Goal: Task Accomplishment & Management: Use online tool/utility

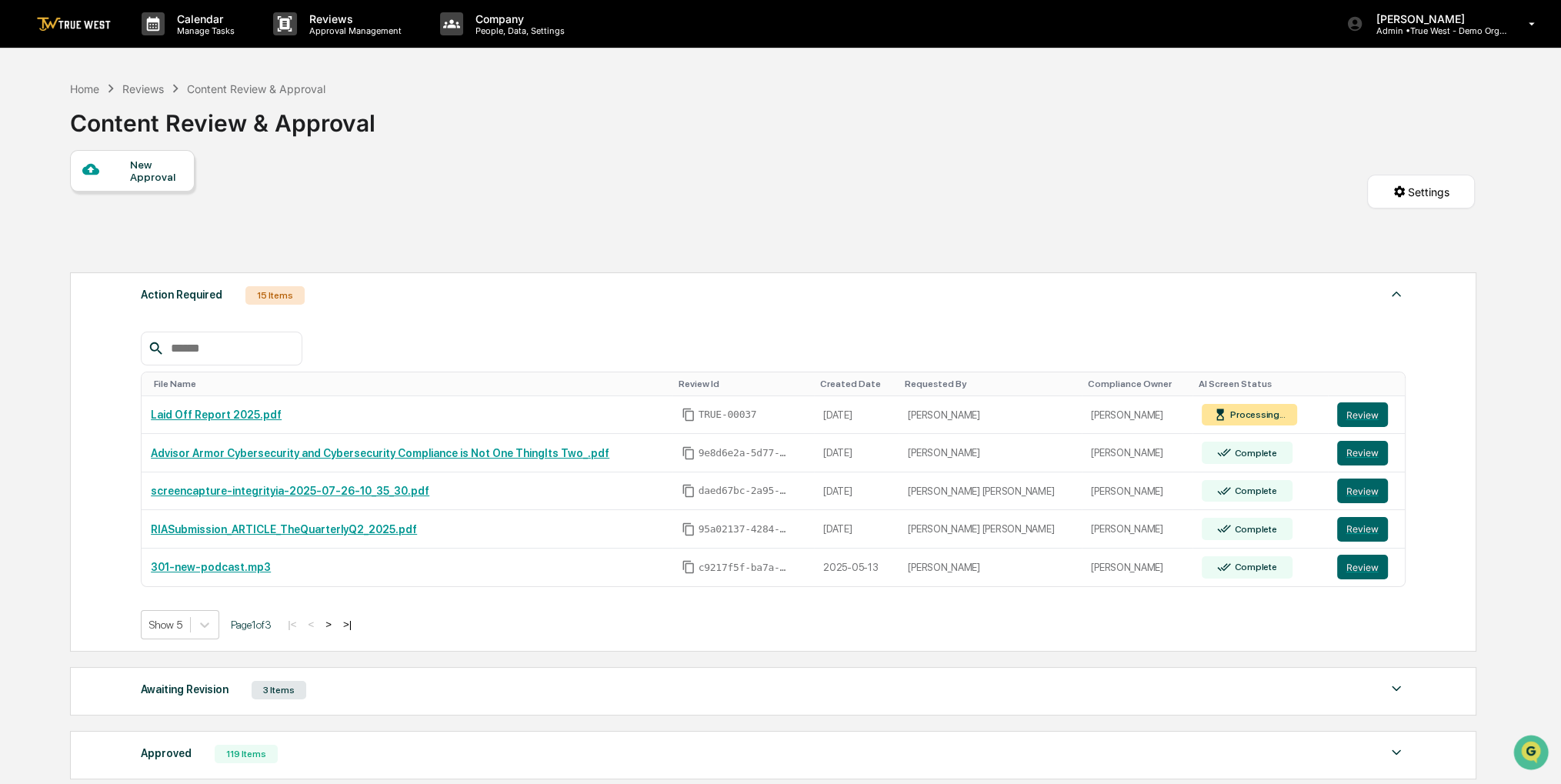
click at [80, 87] on div "Home" at bounding box center [85, 88] width 29 height 13
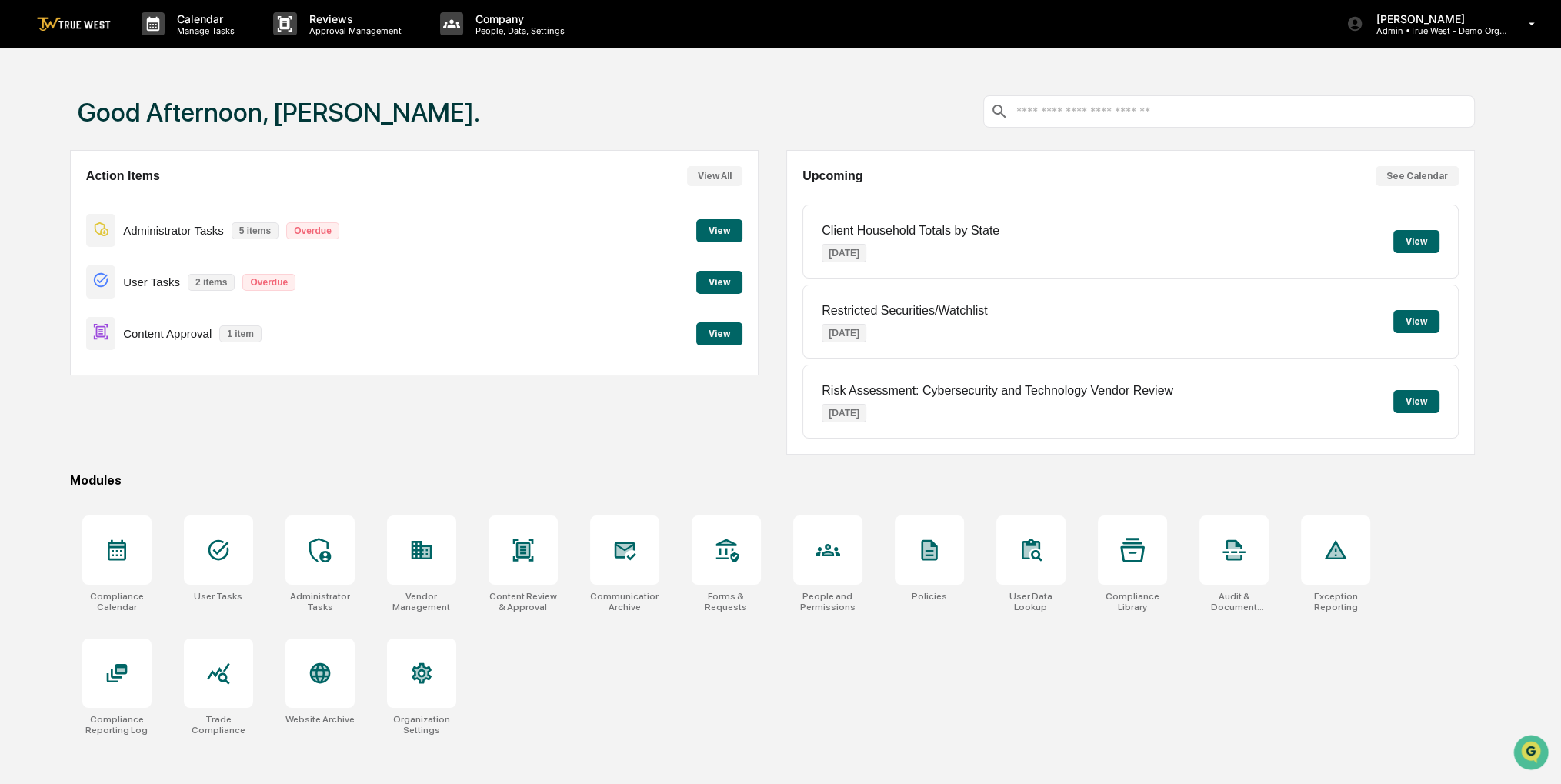
click at [710, 335] on button "View" at bounding box center [719, 334] width 47 height 23
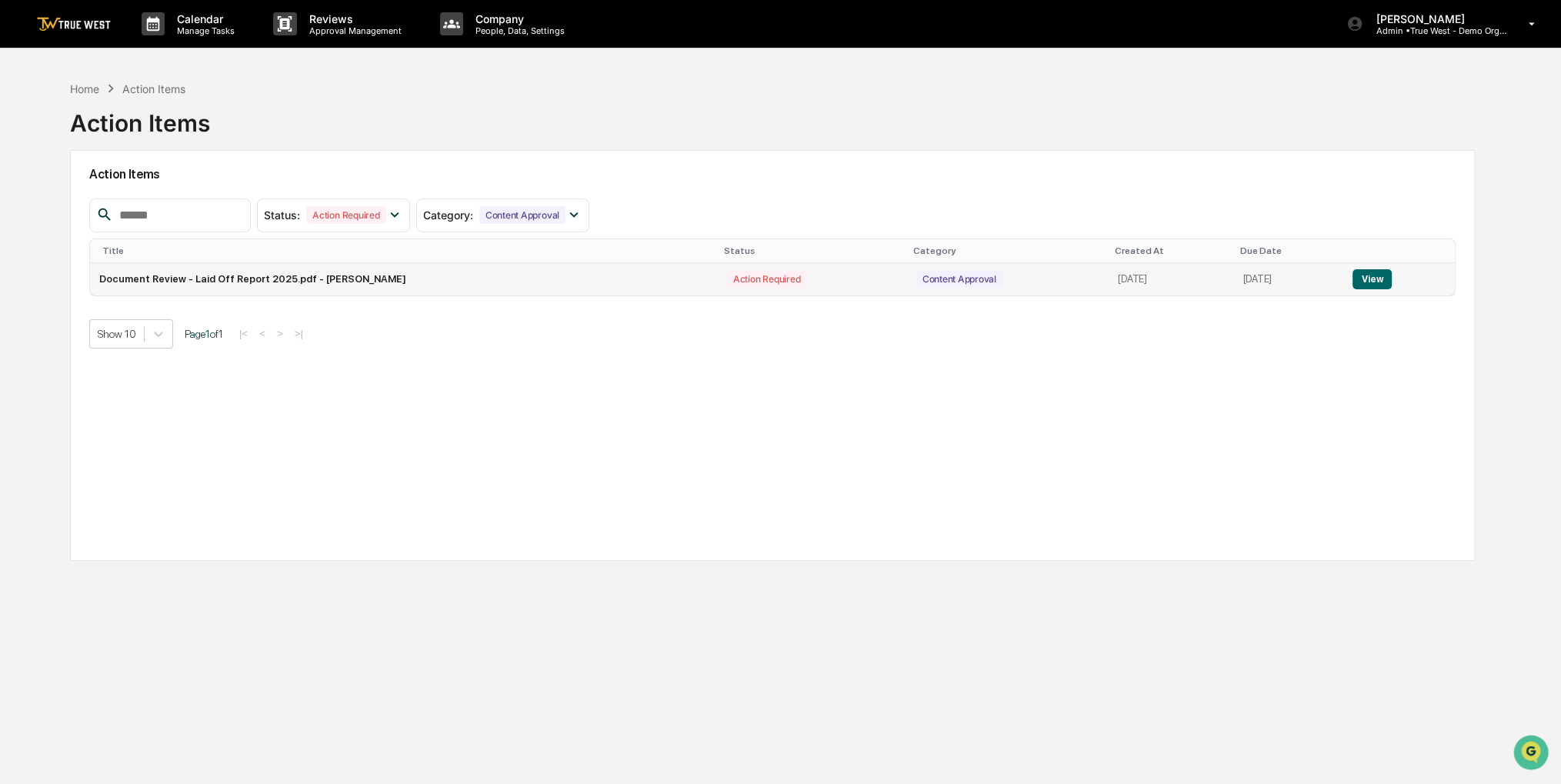
click at [1386, 276] on button "View" at bounding box center [1372, 279] width 39 height 20
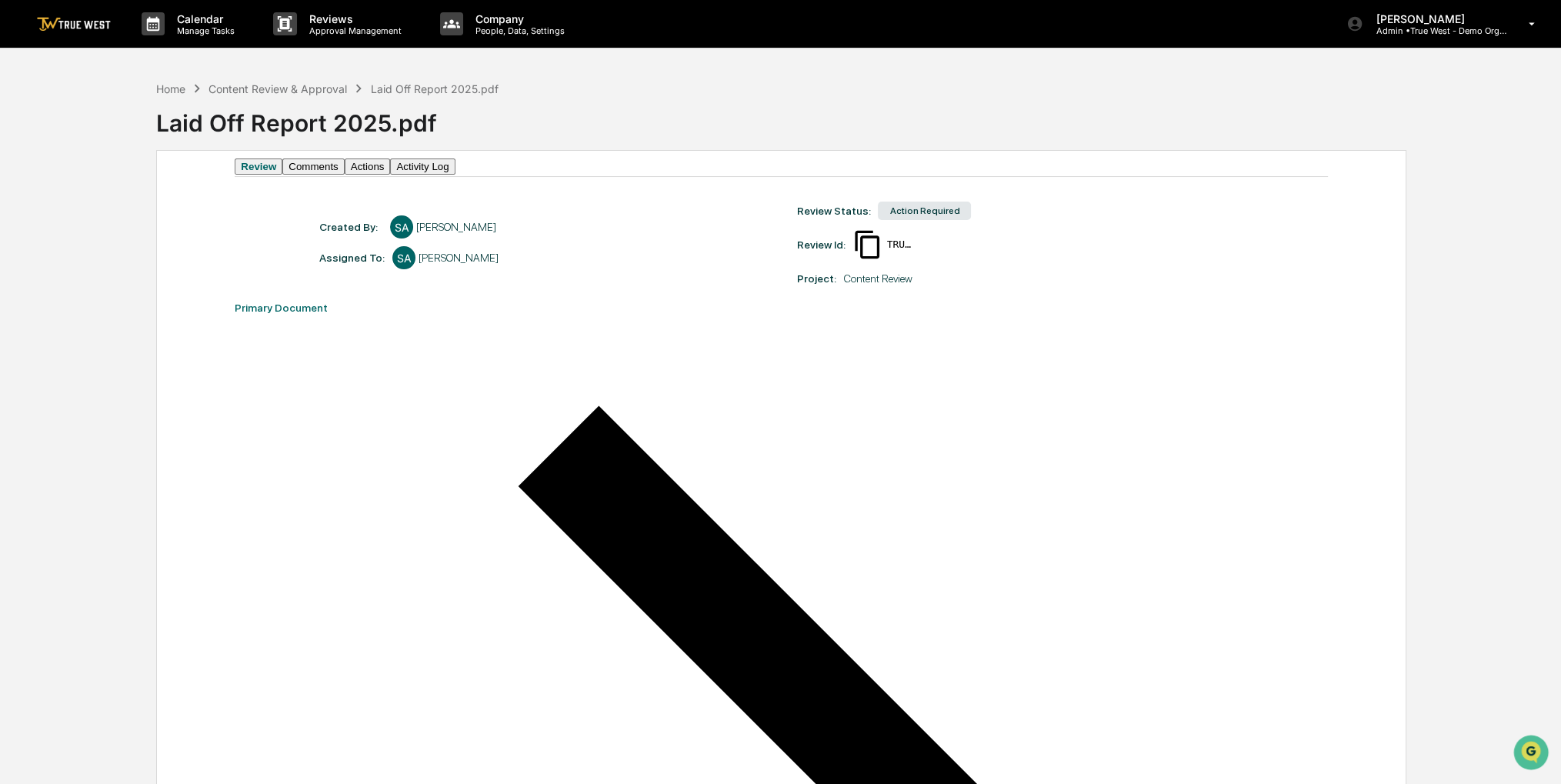
click at [1153, 119] on div "Laid Off Report 2025.pdf" at bounding box center [858, 117] width 1405 height 40
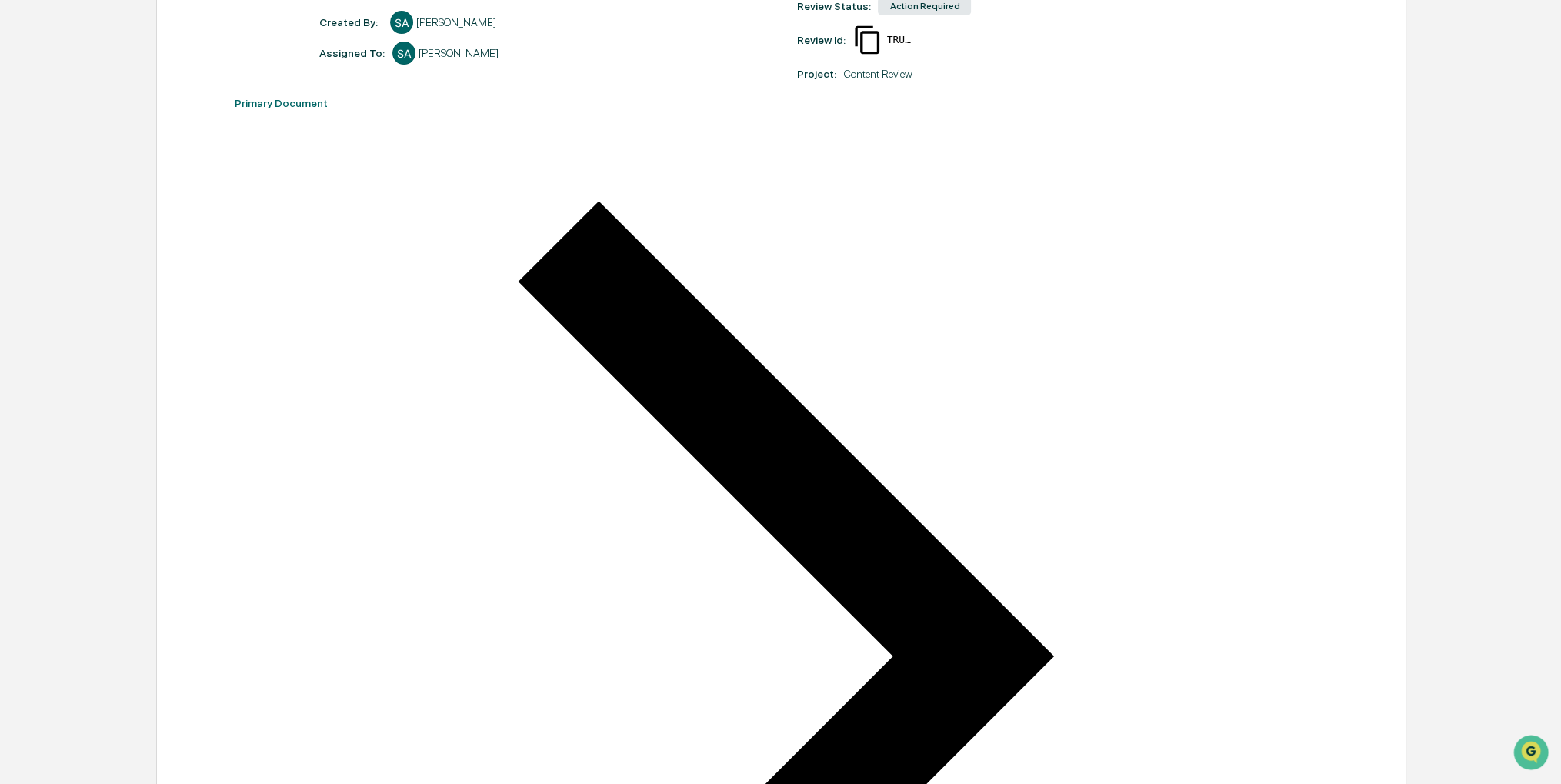
scroll to position [431, 0]
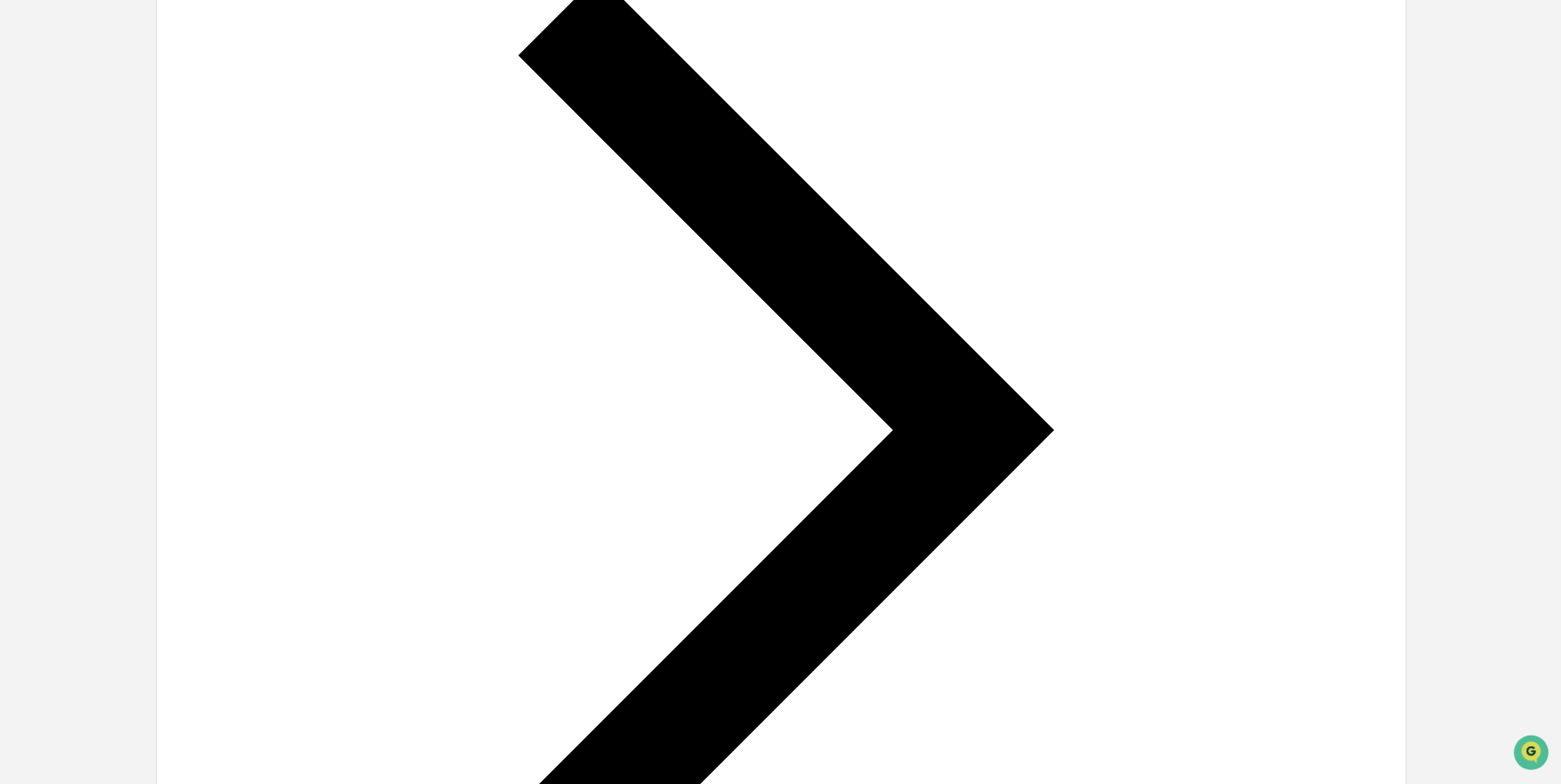
drag, startPoint x: 1018, startPoint y: 394, endPoint x: 281, endPoint y: 396, distance: 737.0
copy div "Let Oak Harvest guide you through your options by providing an unbiased, indepe…"
